Goal: Navigation & Orientation: Find specific page/section

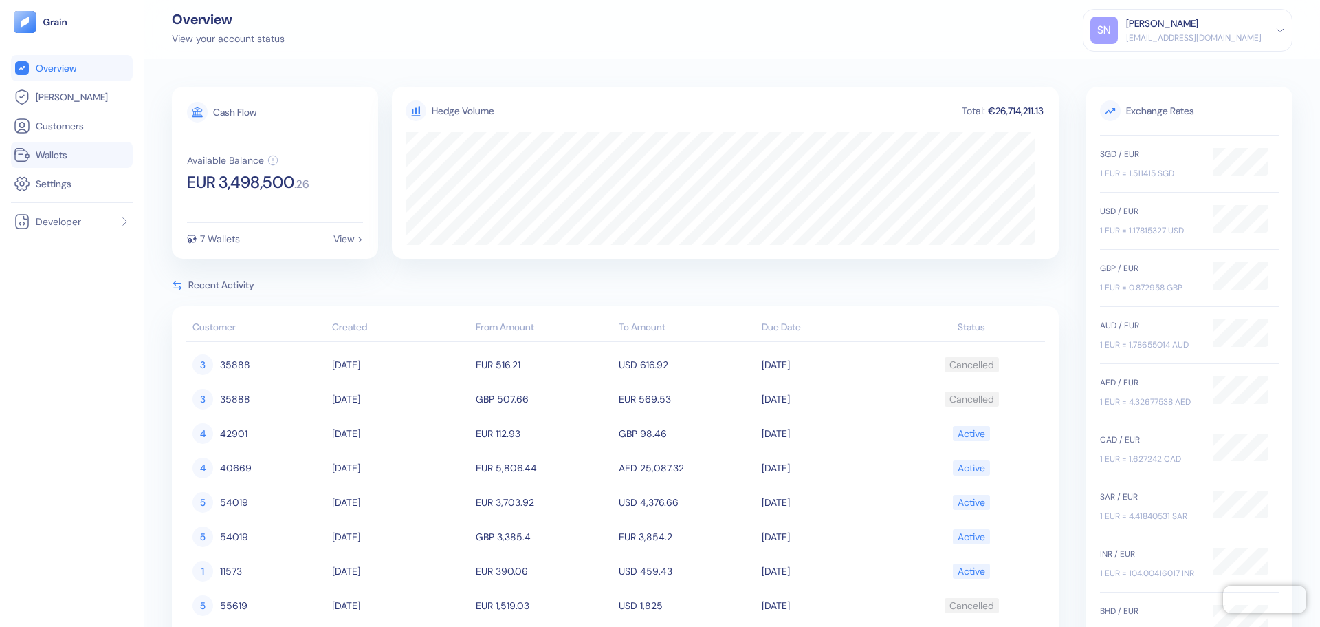
click at [72, 157] on link "Wallets" at bounding box center [72, 154] width 116 height 17
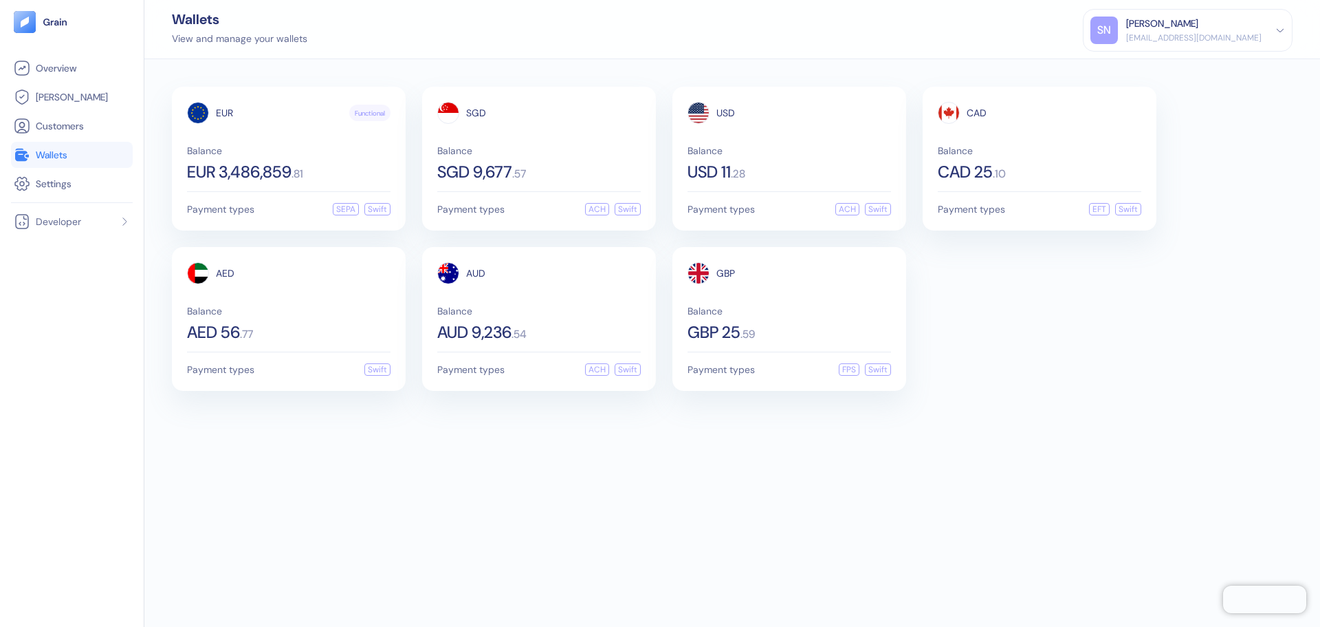
click at [68, 28] on picture at bounding box center [72, 22] width 116 height 22
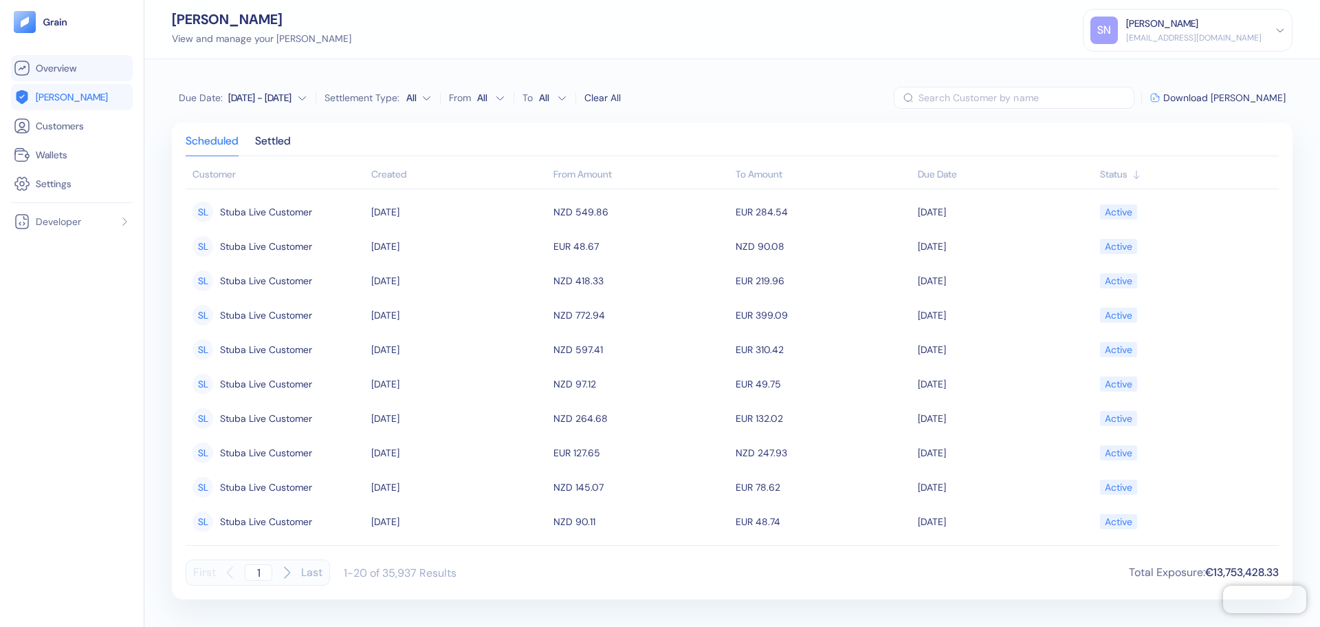
click at [74, 69] on span "Overview" at bounding box center [56, 68] width 41 height 14
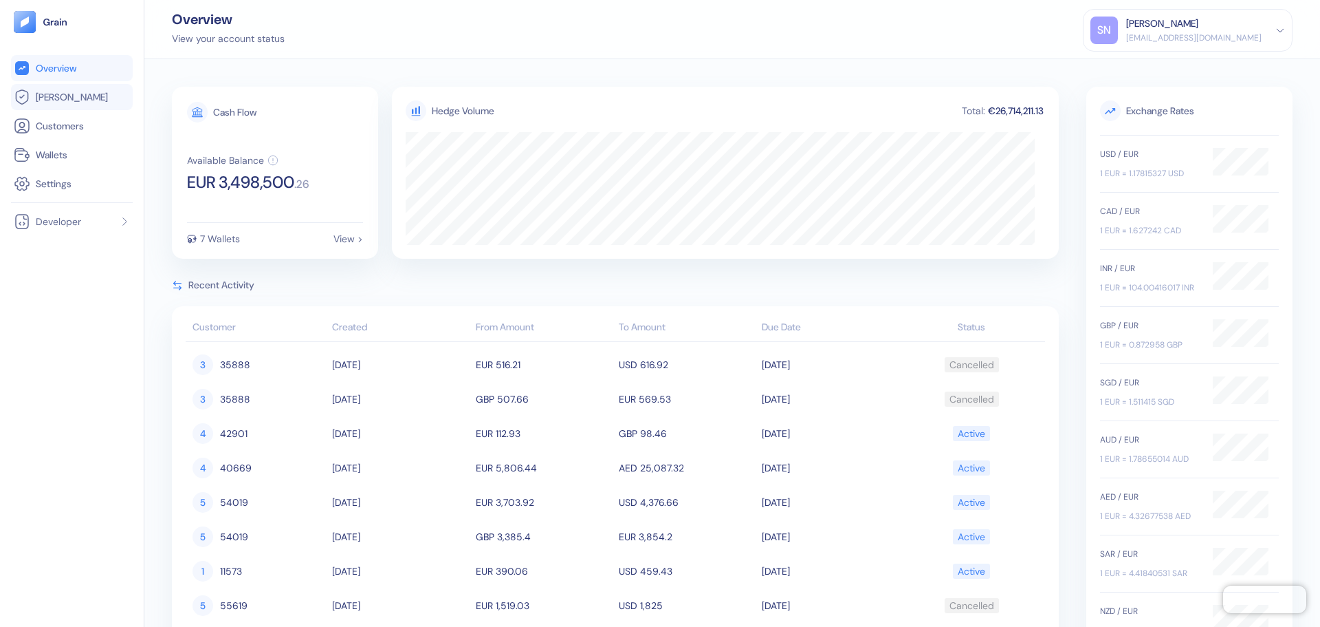
click at [74, 103] on link "[PERSON_NAME]" at bounding box center [72, 97] width 116 height 17
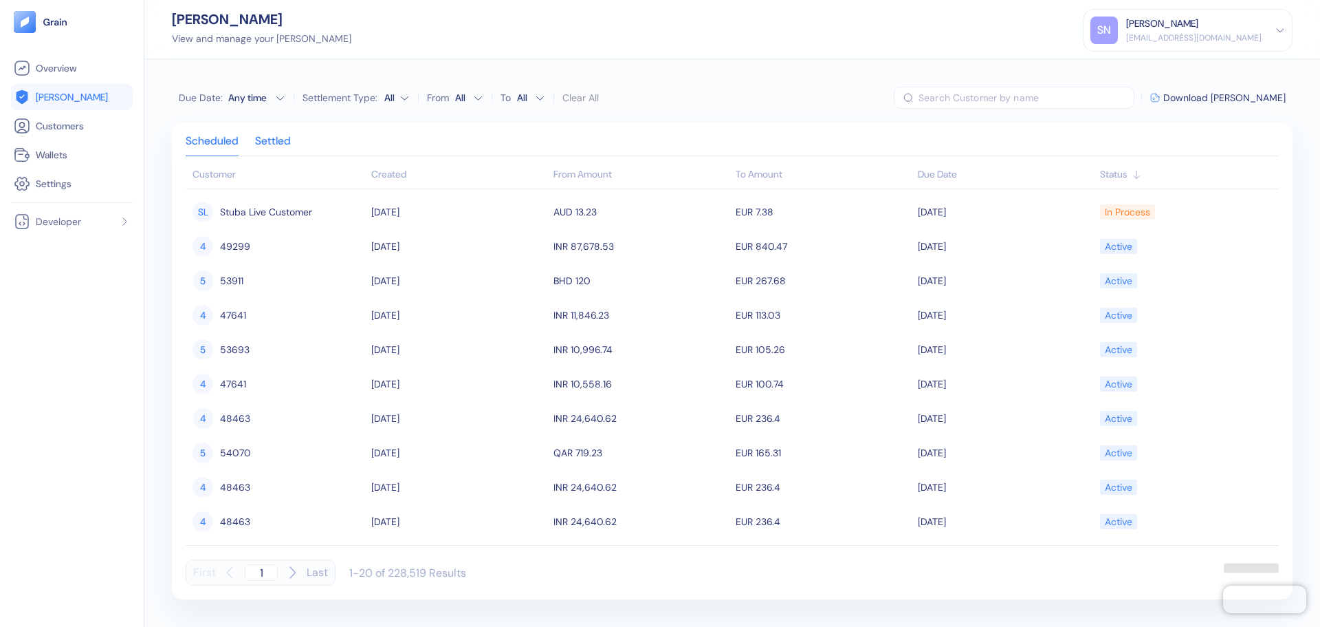
click at [287, 140] on div "Settled" at bounding box center [273, 145] width 36 height 19
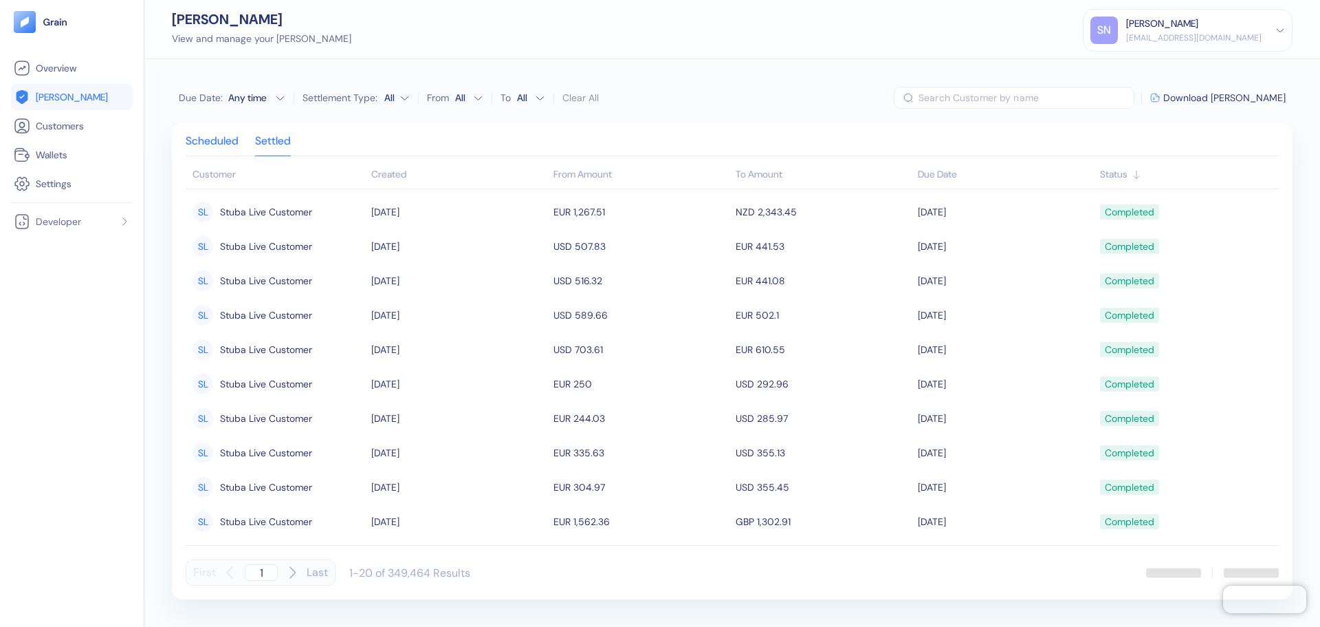
click at [217, 146] on div "Scheduled" at bounding box center [212, 145] width 53 height 19
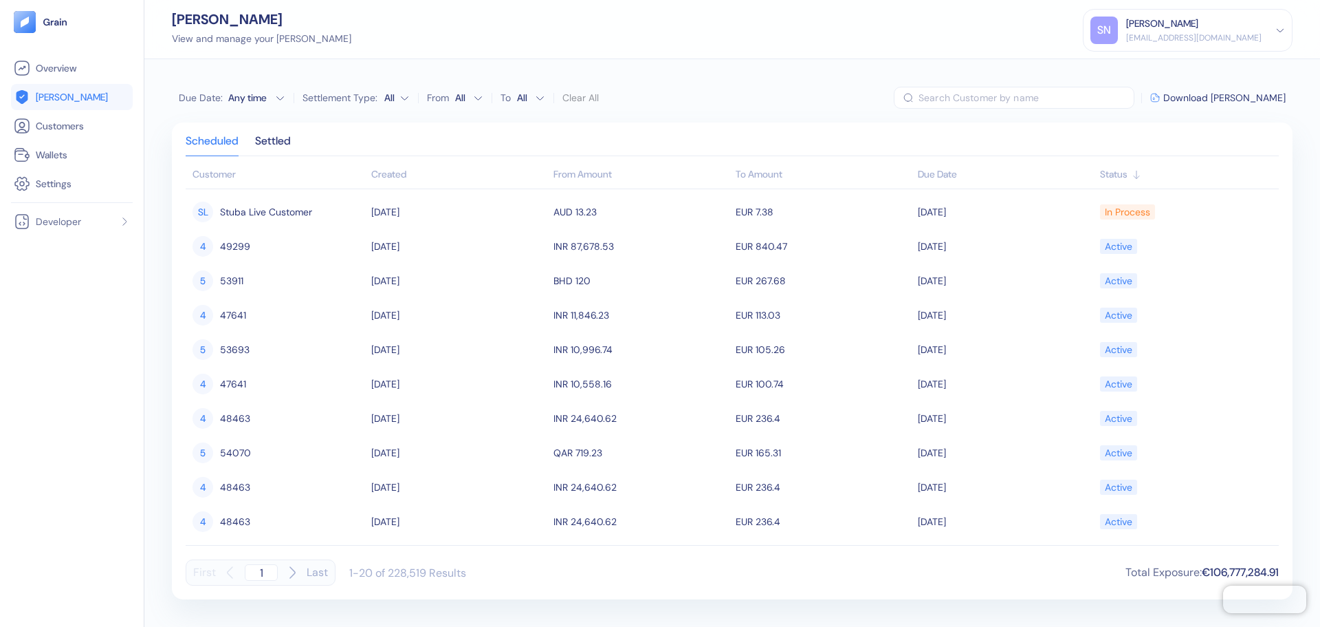
click at [375, 175] on div "Created" at bounding box center [458, 174] width 175 height 14
